Goal: Find specific page/section: Find specific page/section

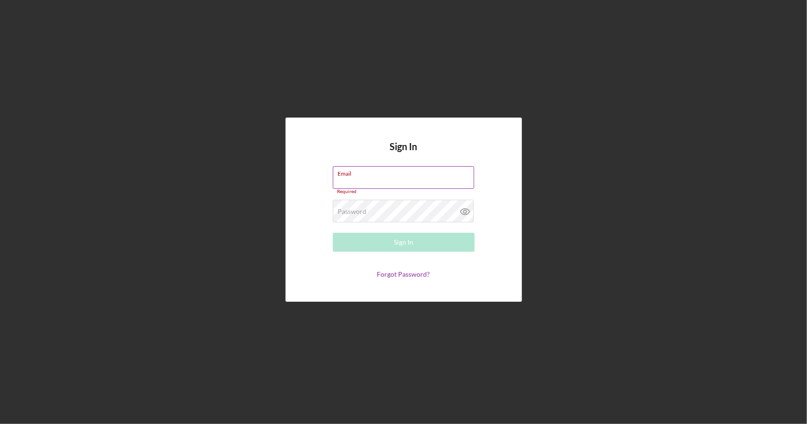
type input "[EMAIL_ADDRESS][DOMAIN_NAME]"
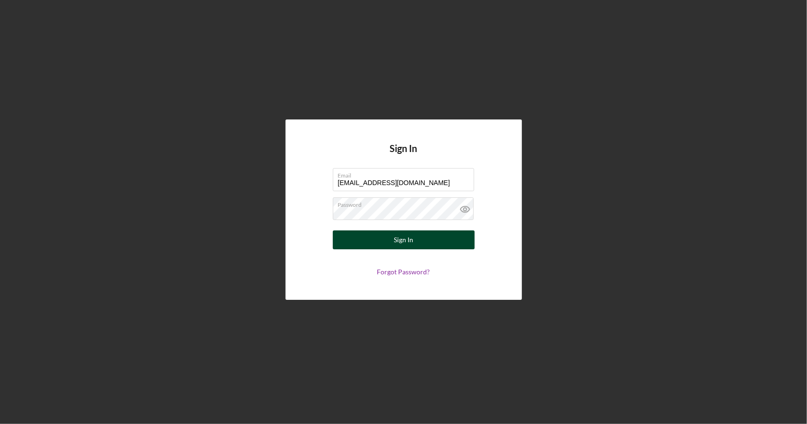
click at [457, 240] on button "Sign In" at bounding box center [404, 240] width 142 height 19
